Goal: Information Seeking & Learning: Check status

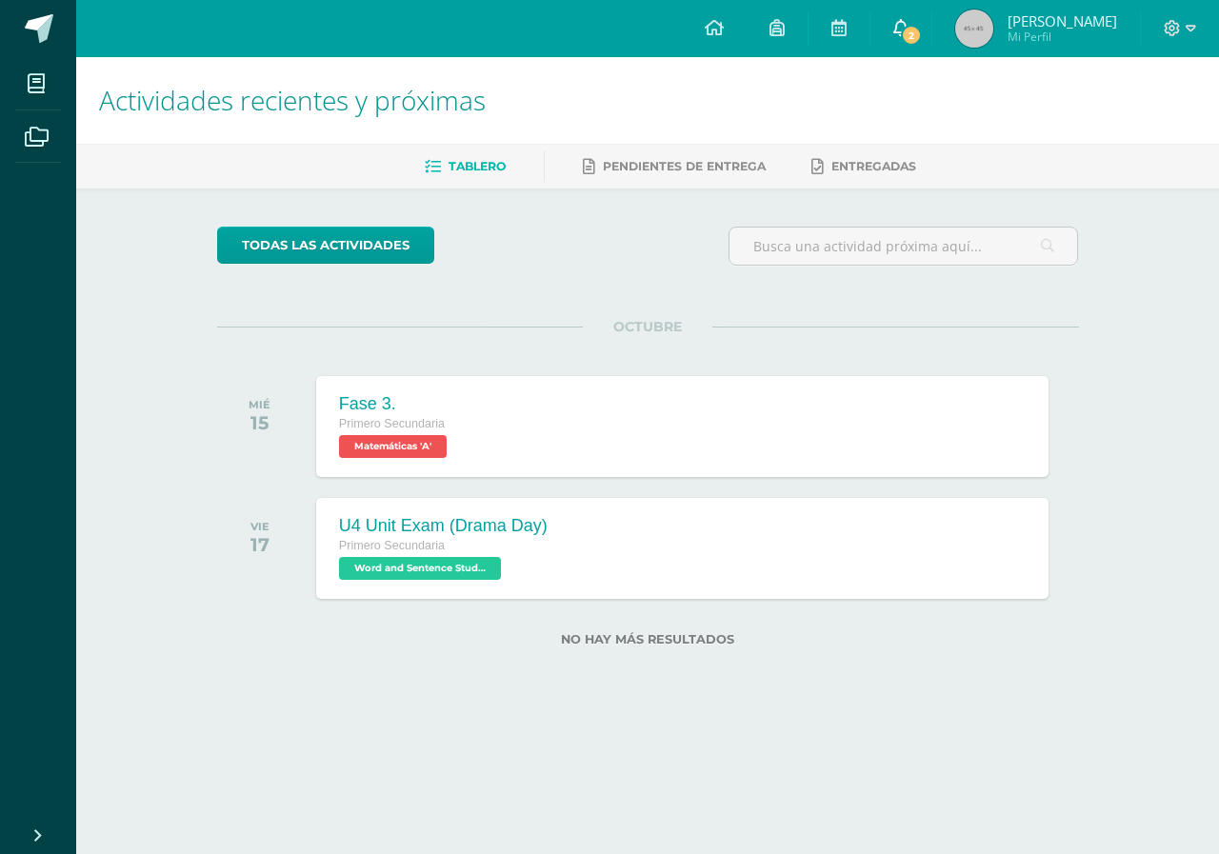
click at [911, 7] on link "2" at bounding box center [900, 28] width 61 height 57
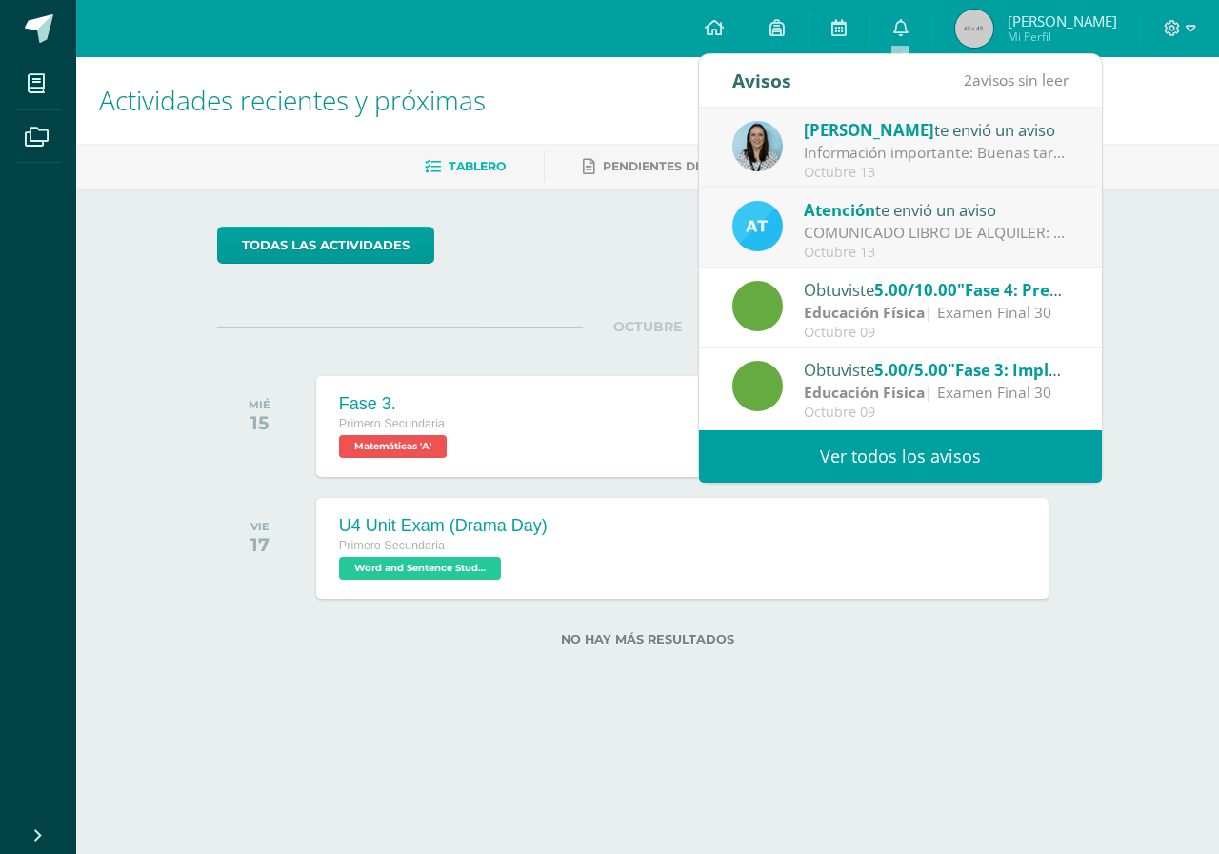
click at [926, 428] on div "Obtuviste 5.00/5.00 "Fase 2: Implementación y prueba" en Educación Física Educa…" at bounding box center [900, 467] width 403 height 80
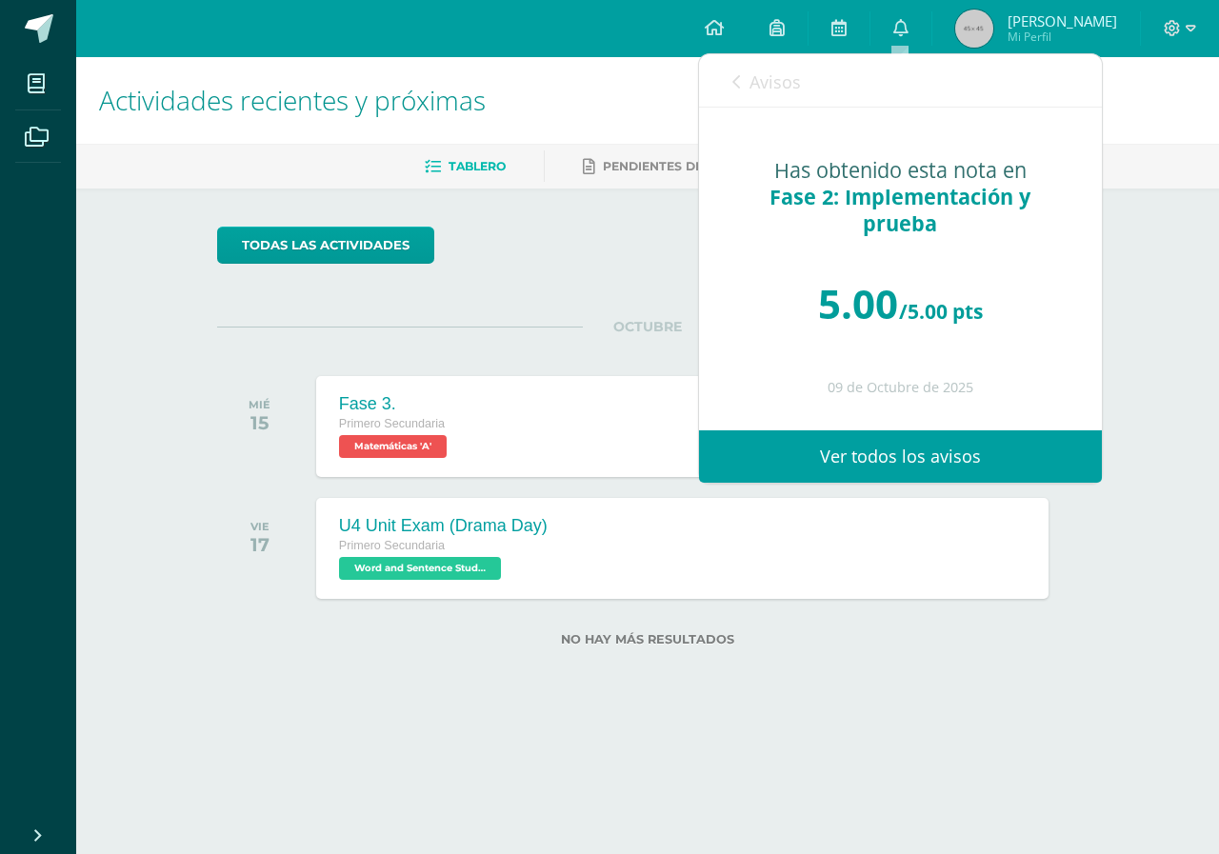
click at [724, 75] on div "Avisos 2 avisos sin leer Avisos" at bounding box center [900, 80] width 403 height 53
click at [736, 81] on icon at bounding box center [736, 81] width 8 height 15
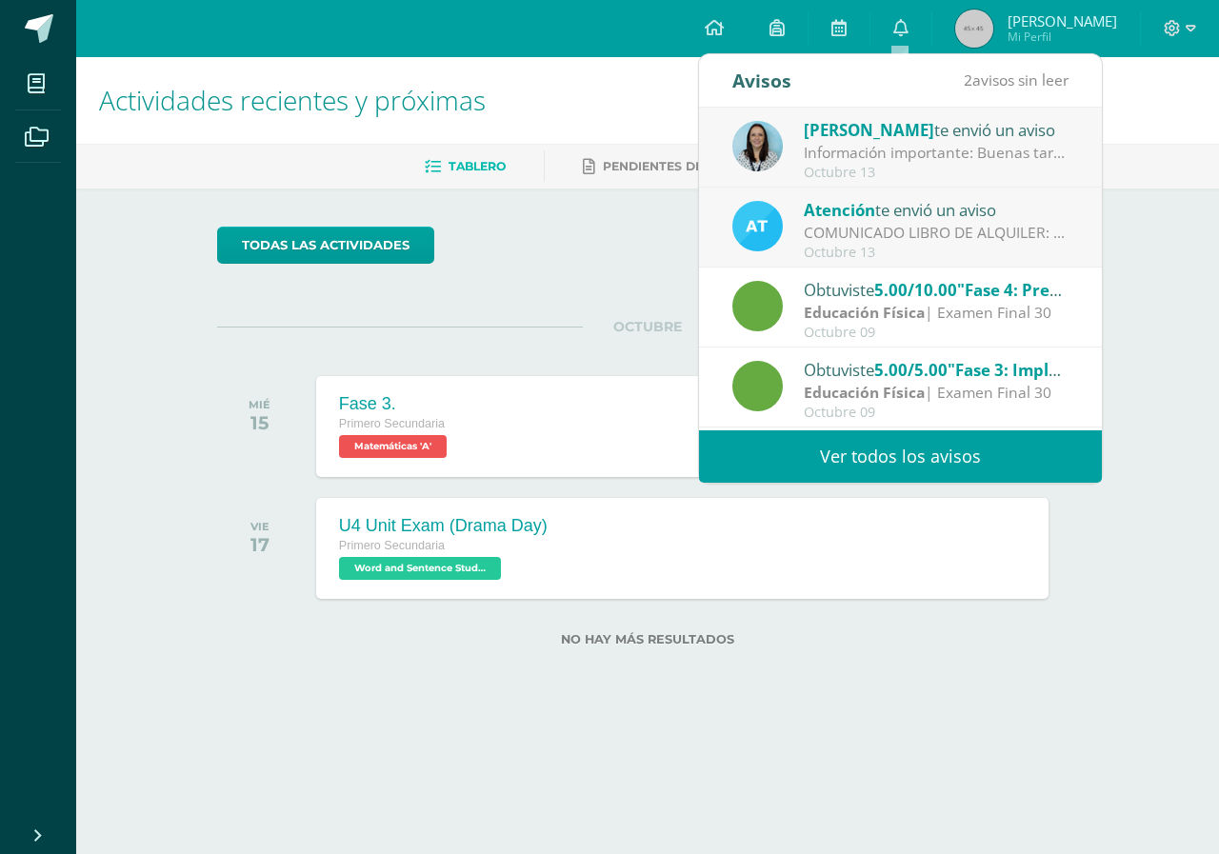
click at [853, 452] on link "Ver todos los avisos" at bounding box center [900, 456] width 403 height 52
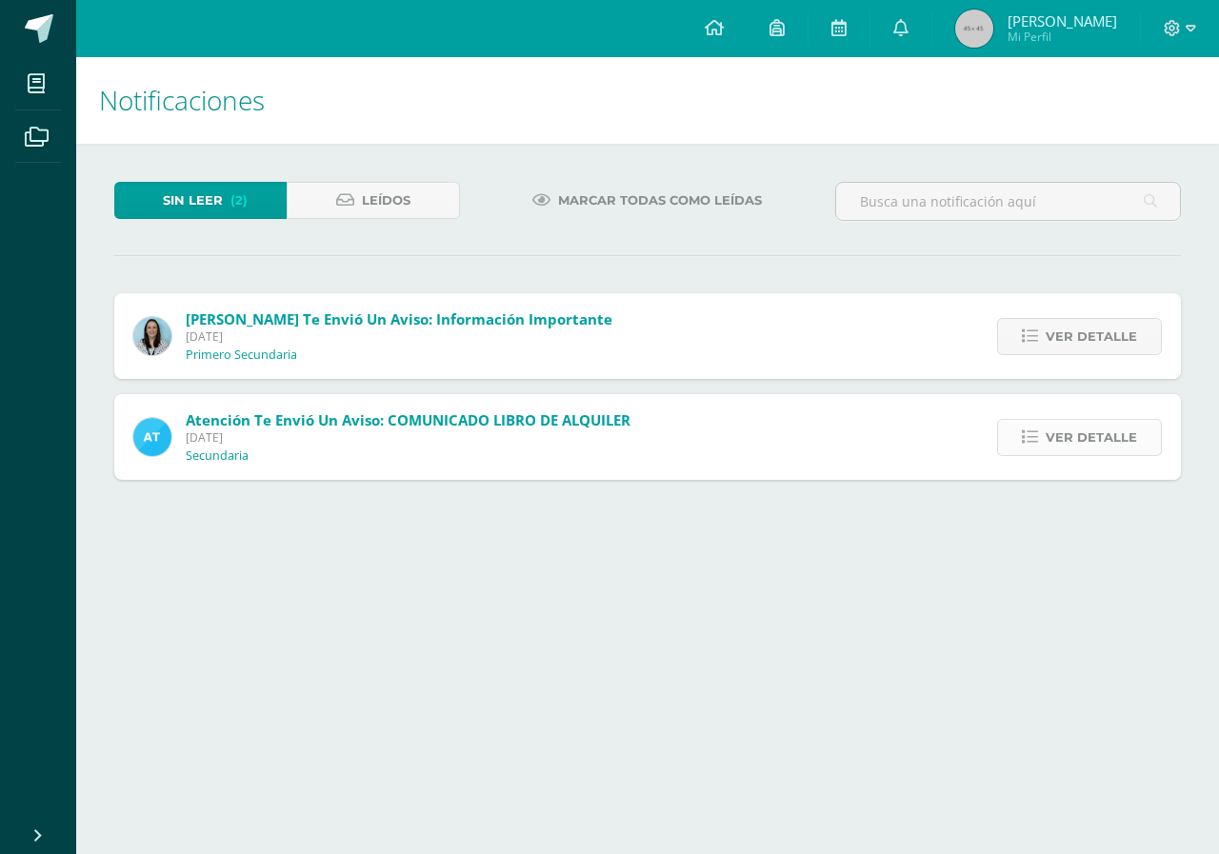
click at [1060, 420] on span "Ver detalle" at bounding box center [1090, 437] width 91 height 35
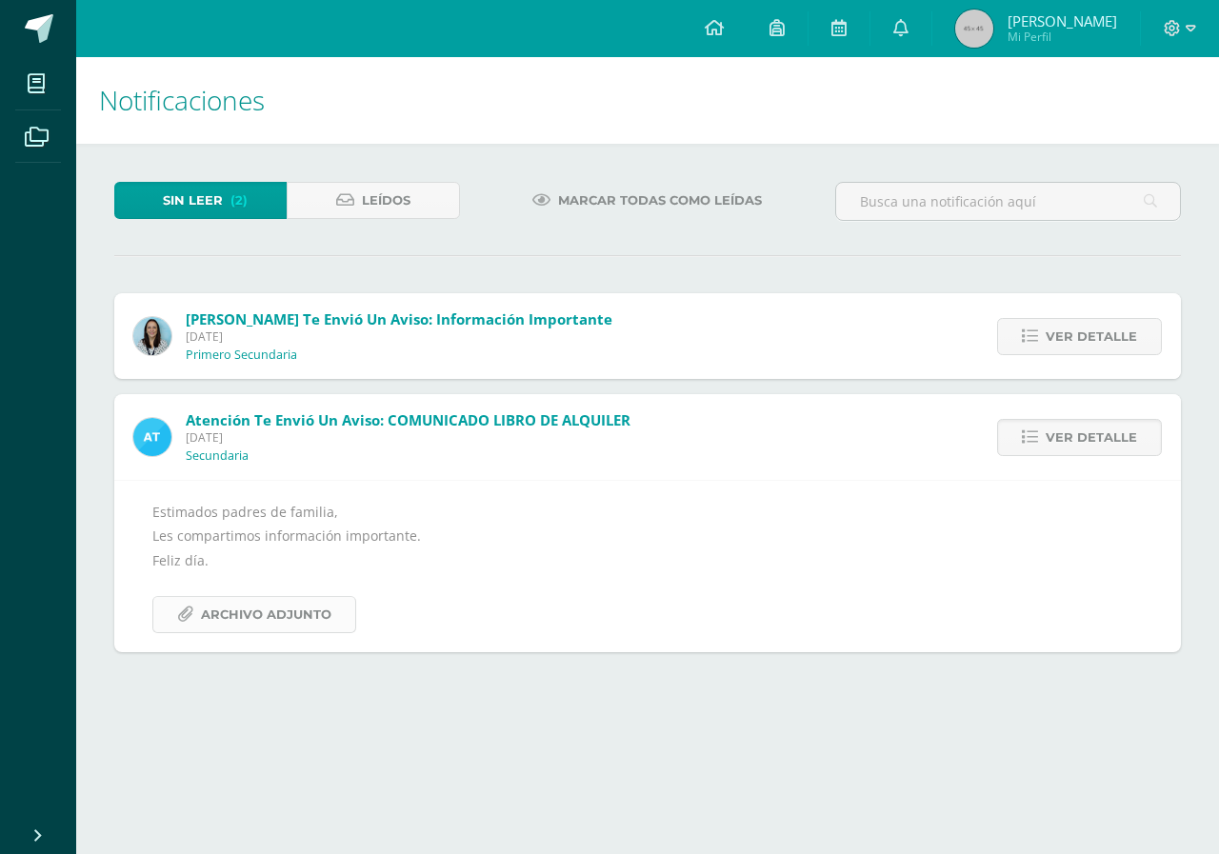
click at [269, 608] on span "Archivo Adjunto" at bounding box center [266, 614] width 130 height 35
click at [1084, 359] on div "Ver detalle" at bounding box center [1074, 336] width 212 height 86
click at [1089, 343] on span "Ver detalle" at bounding box center [1090, 336] width 91 height 35
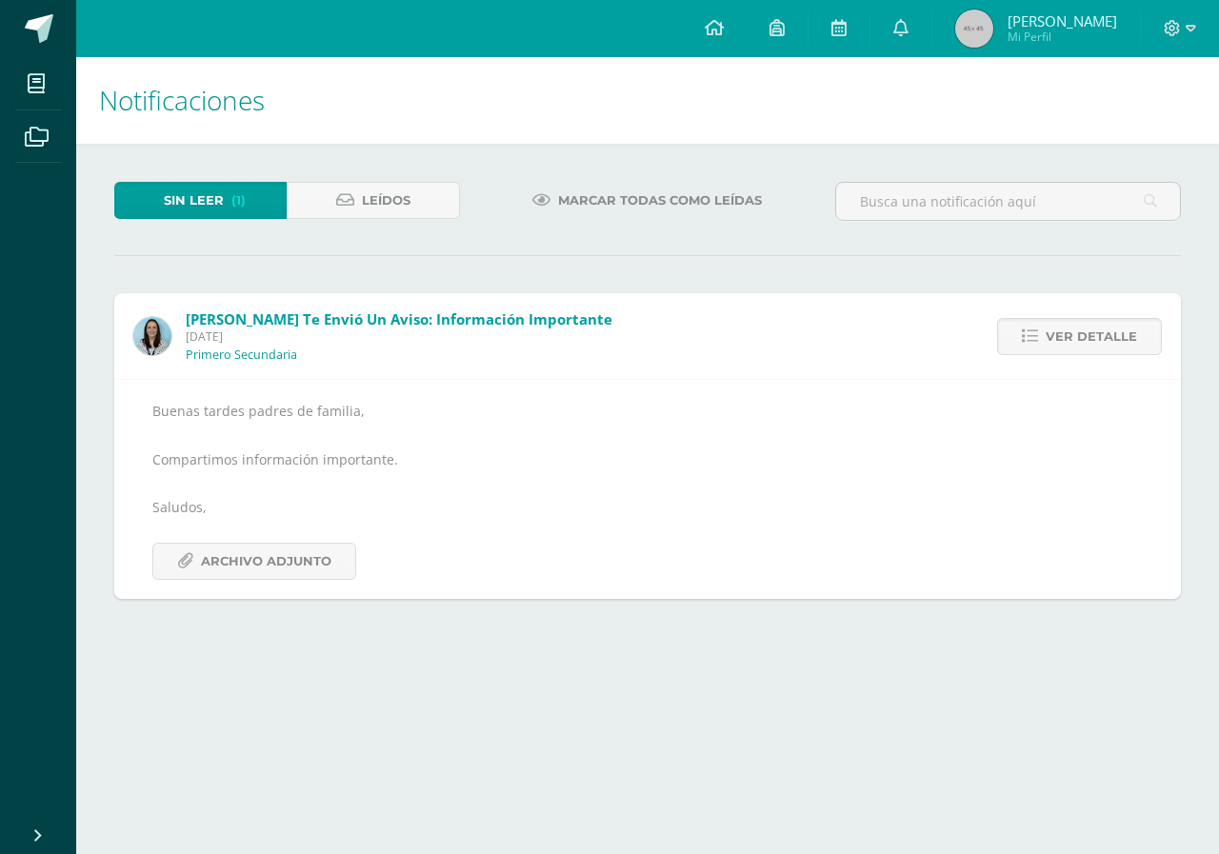
click at [321, 467] on div "Buenas tardes padres de familia, Compartimos información importante. Saludos, A…" at bounding box center [647, 489] width 990 height 181
click at [301, 555] on span "Archivo Adjunto" at bounding box center [266, 561] width 130 height 35
click at [276, 556] on span "Archivo Adjunto" at bounding box center [266, 561] width 130 height 35
click at [1031, 37] on span "Mi Perfil" at bounding box center [1061, 37] width 109 height 16
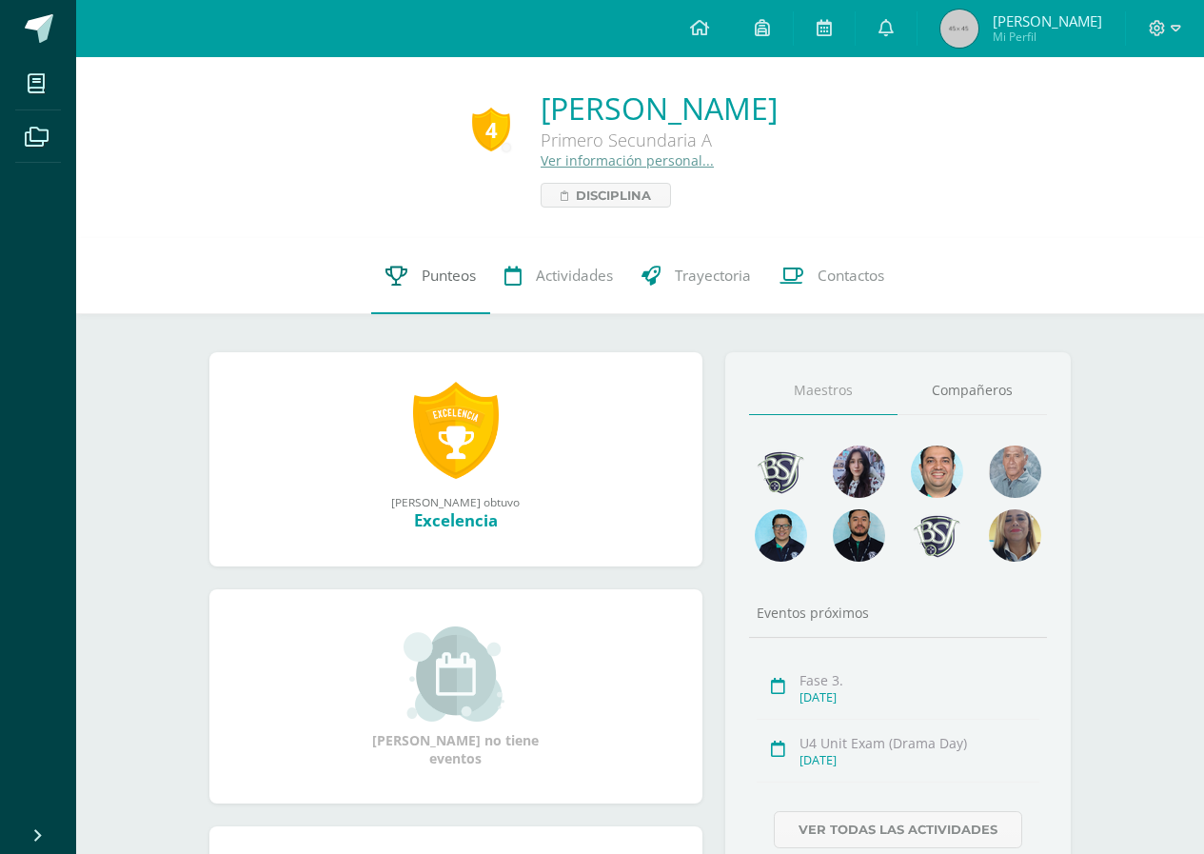
click at [438, 294] on link "Punteos" at bounding box center [430, 276] width 119 height 76
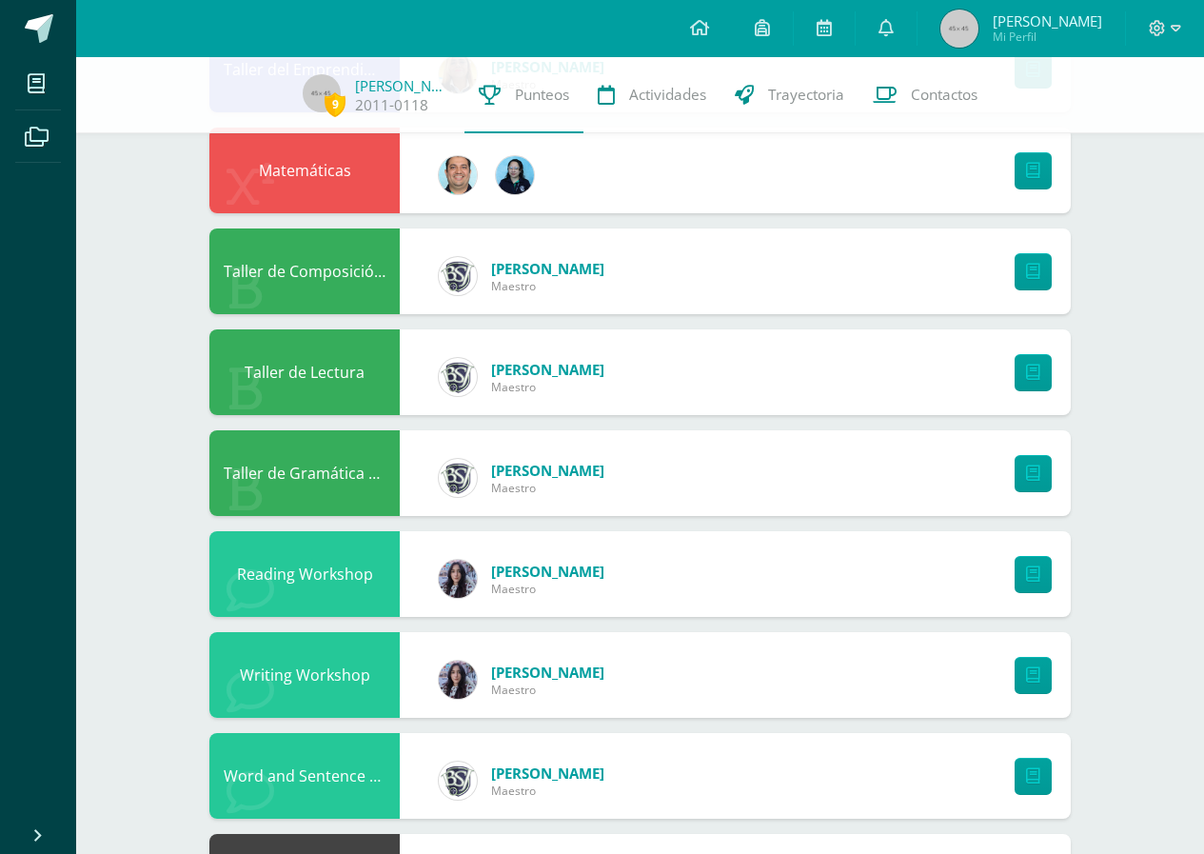
scroll to position [881, 0]
